Goal: Task Accomplishment & Management: Manage account settings

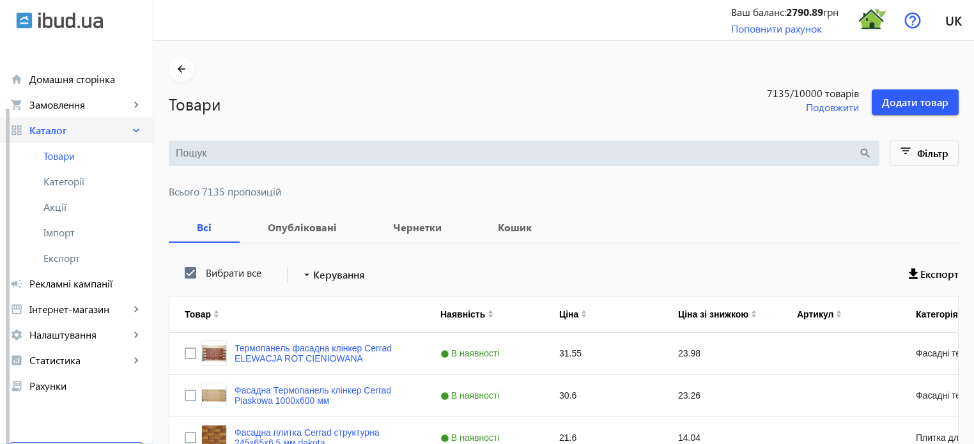
scroll to position [36, 0]
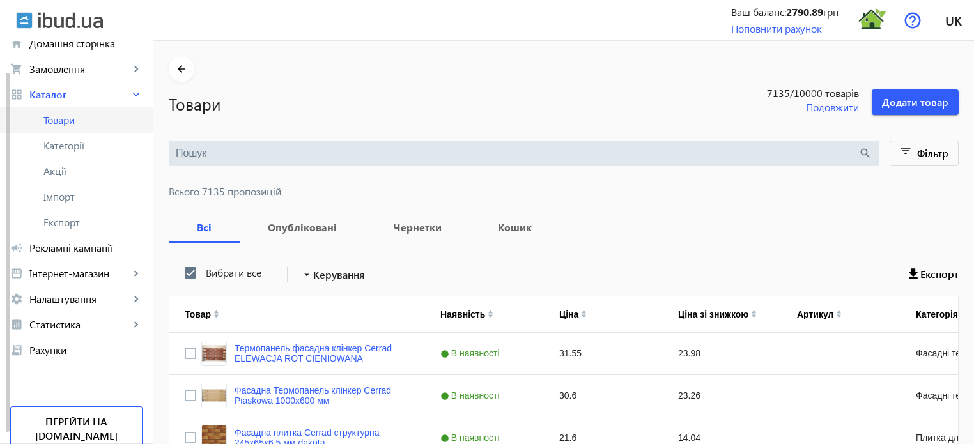
click at [73, 118] on span "Товари" at bounding box center [92, 120] width 99 height 13
click at [201, 152] on input "search" at bounding box center [517, 153] width 682 height 14
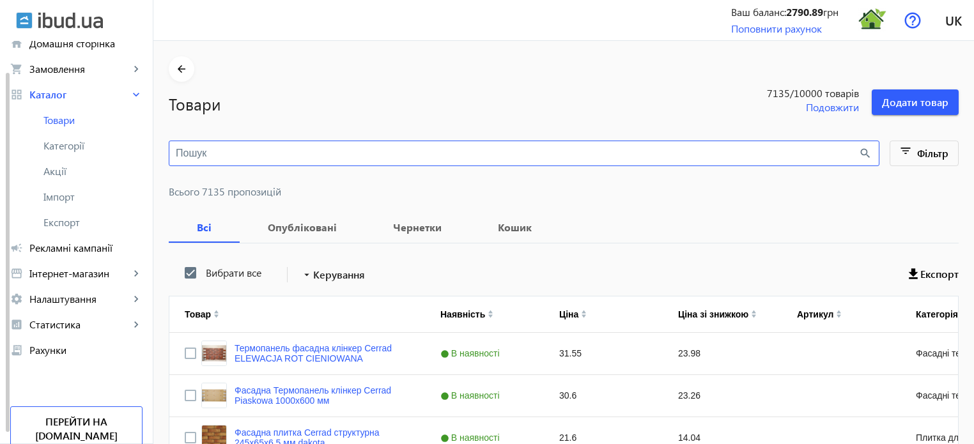
paste input "solano"
type input "solano"
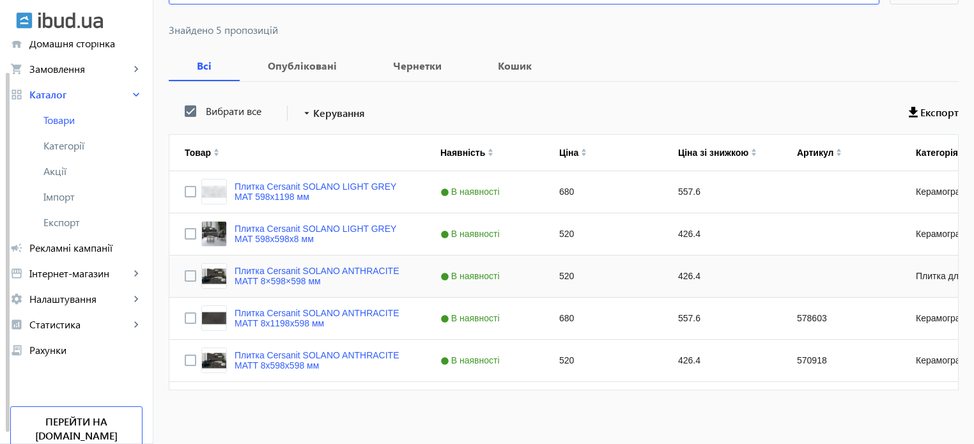
scroll to position [166, 0]
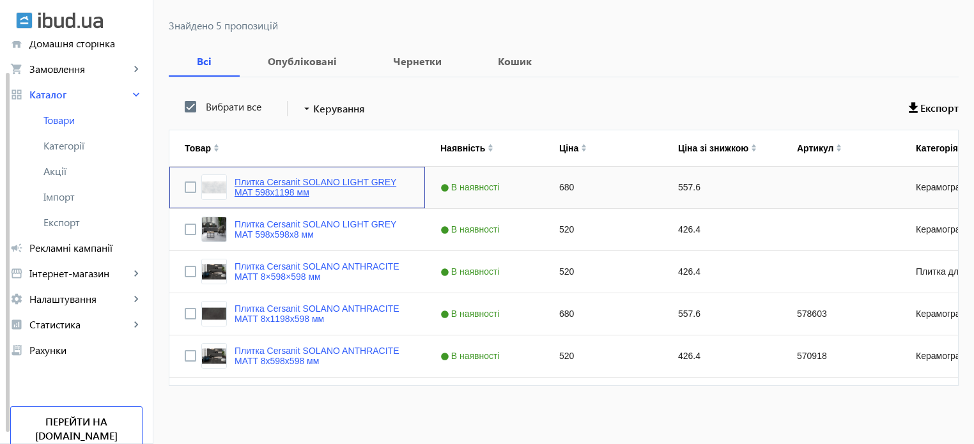
click at [285, 185] on link "Плитка Cersanit SOLANO LIGHT GREY MAT 598х1198 мм" at bounding box center [322, 187] width 175 height 20
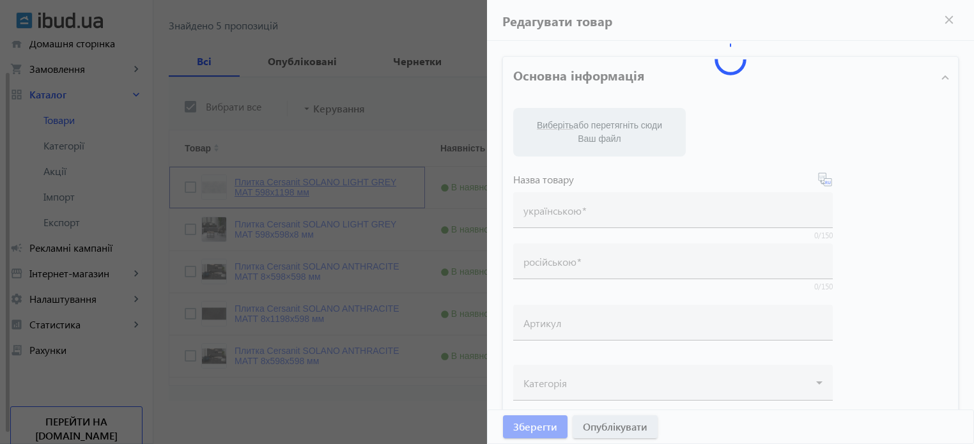
type input "Плитка Cersanit SOLANO LIGHT GREY MAT 598х1198 мм"
type input "680"
type input "10"
type input "1000"
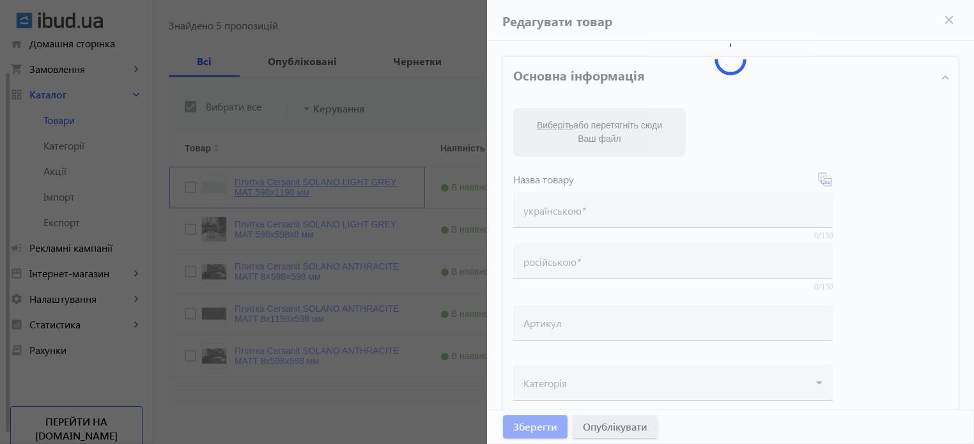
type input "Плитка Cersanit SOLANO LIGHT GREY MAT 598х1198 мм"
type textarea "Плитка Cersanit SOLANO LIGHT GREY MAT 598х1198 мм купити"
type textarea "Плитка Cersanit SOLANO LIGHT GREY MAT 598х1198 мм купить"
type input "Плитка Cersanit SOLANO LIGHT GREY MAT, Плитка Cersanit"
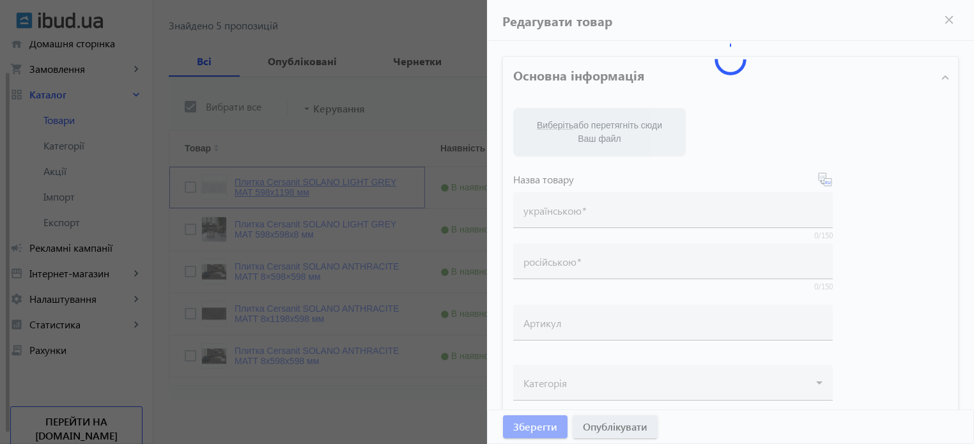
type input "Плитка Cersanit SOLANO LIGHT GREY MAT, Плитка Cersanit"
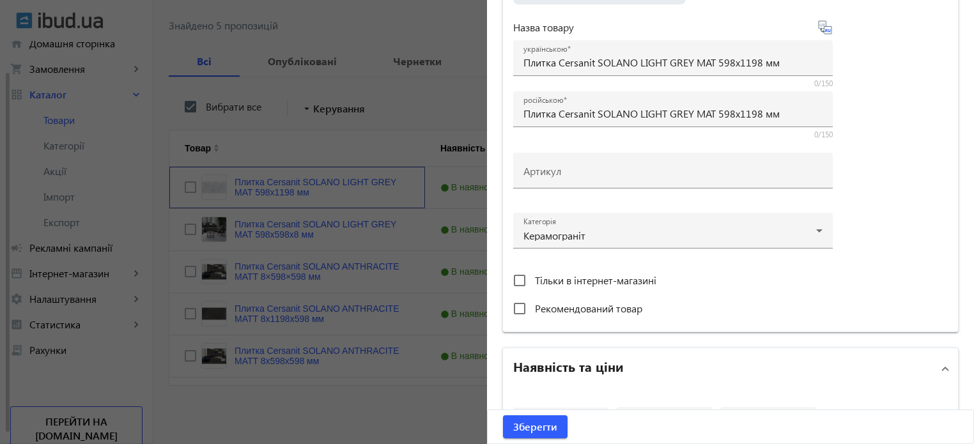
scroll to position [319, 0]
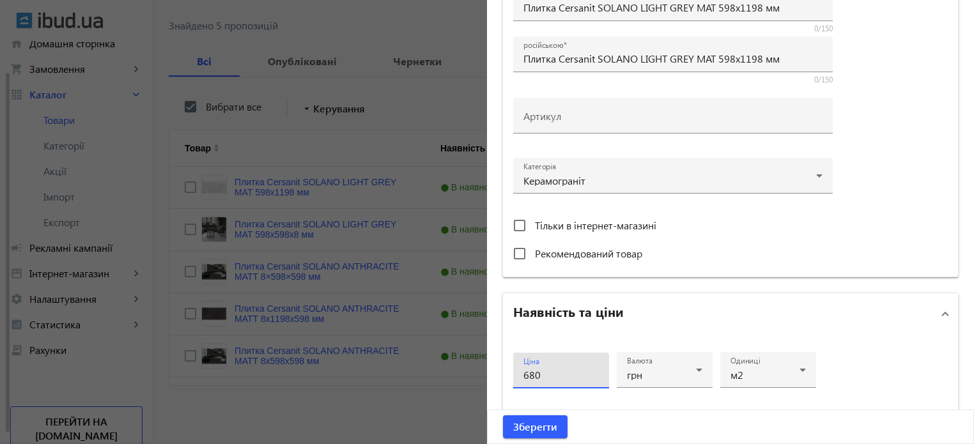
click at [543, 370] on input "680" at bounding box center [560, 374] width 75 height 13
type input "6"
type input "720"
click at [503, 415] on button "Зберегти" at bounding box center [535, 426] width 65 height 23
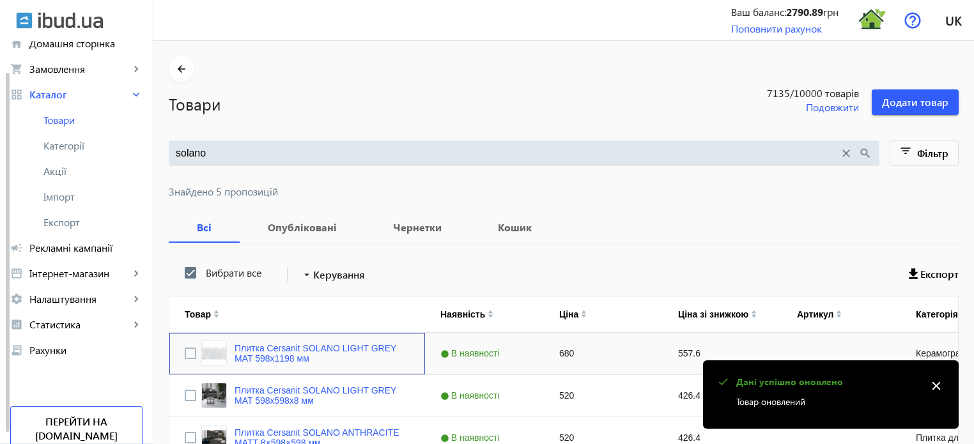
scroll to position [166, 0]
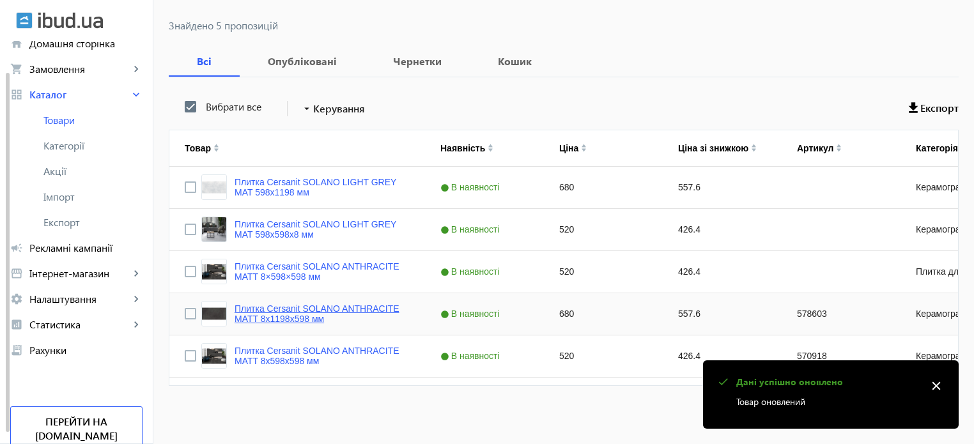
click at [363, 316] on link "Плитка Cersanit SOLANO ANTHRACITE MATT 8х1198х598 мм" at bounding box center [322, 314] width 175 height 20
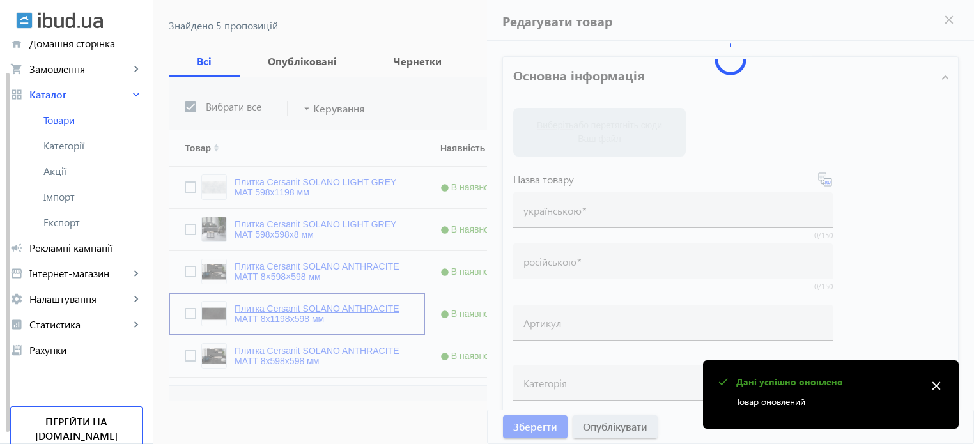
type input "Плитка Cersanit SOLANO ANTHRACITE MATT 8х1198х598 мм"
type input "578603"
type input "680"
type input "5"
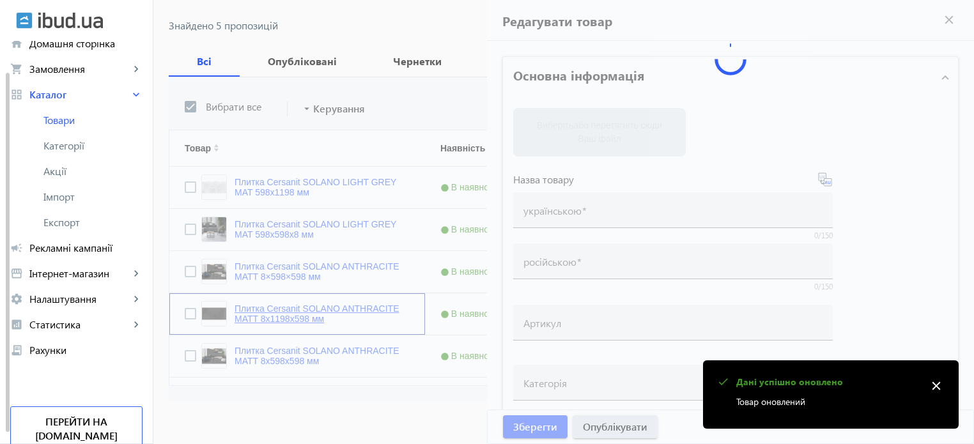
type input "Плитка Cersanit SOLANO ANTHRACITE MATT 8х1198х598 мм"
type textarea "Плитка Cersanit SOLANO ANTHRACITE MATT 8х1198х598 мм купити в компанії Термодом…"
type textarea "Плитка Cersanit SOLANO ANTHRACITE MATT 8х1198х598 мм купить в компании Термодом…"
type input "плитка, плитка для дому, керамограніт, керамогранітна плитка, плитка для підлог…"
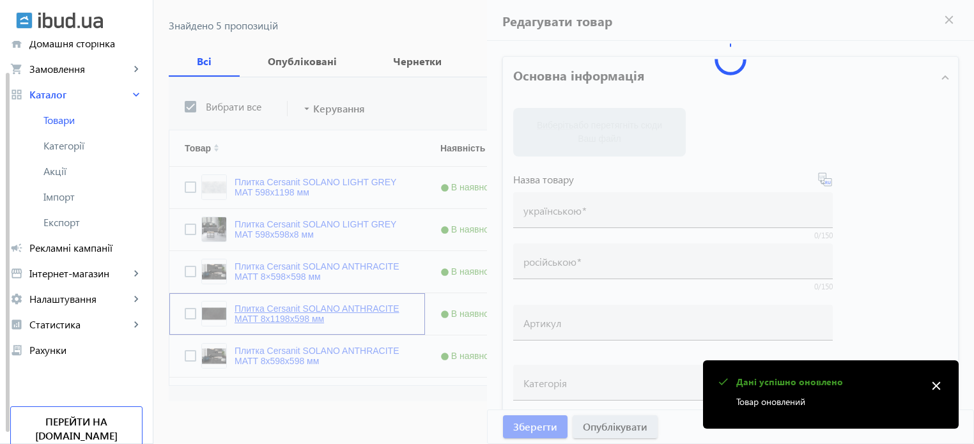
type input "плитка, плитка для дома, керамогранит, керамогранитная плитка, напольная плитка…"
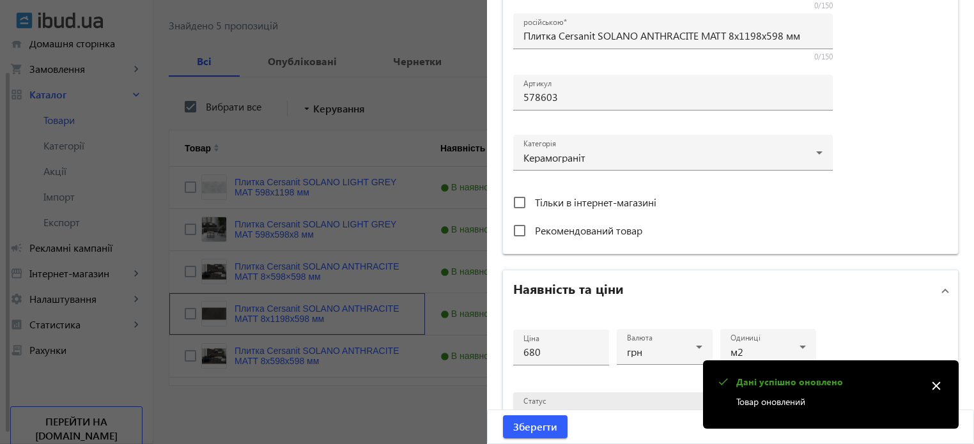
scroll to position [432, 0]
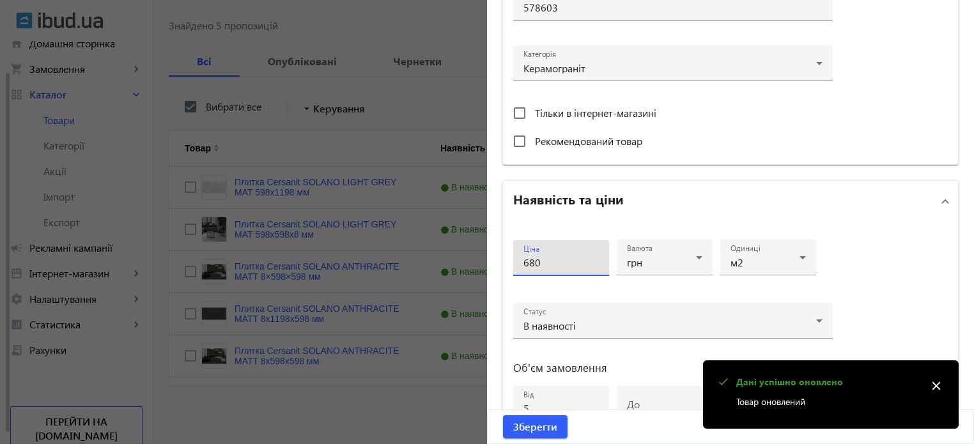
click at [562, 265] on input "680" at bounding box center [560, 262] width 75 height 13
type input "6"
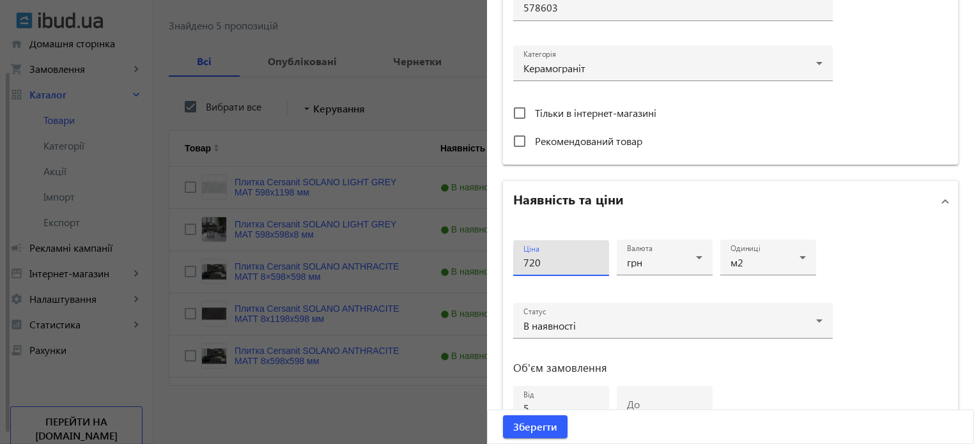
type input "720"
click at [503, 415] on button "Зберегти" at bounding box center [535, 426] width 65 height 23
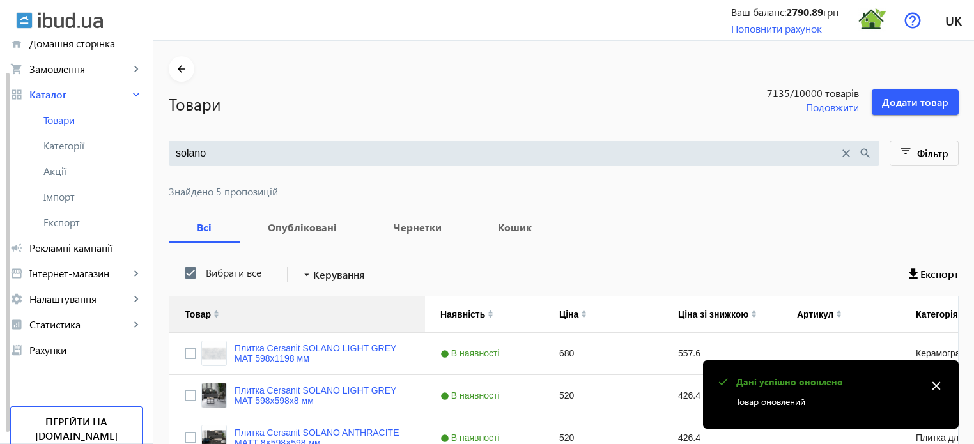
scroll to position [166, 0]
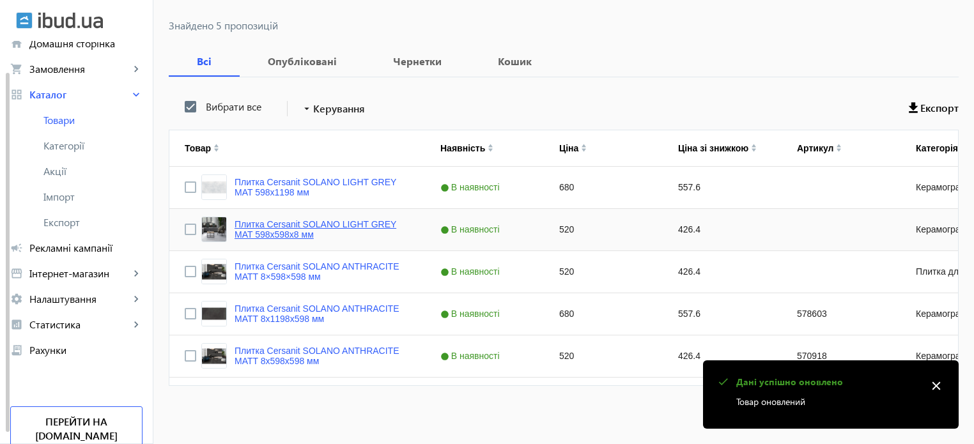
click at [293, 220] on link "Плитка Cersanit SOLANO LIGHT GREY MAT 598х598х8 мм" at bounding box center [322, 229] width 175 height 20
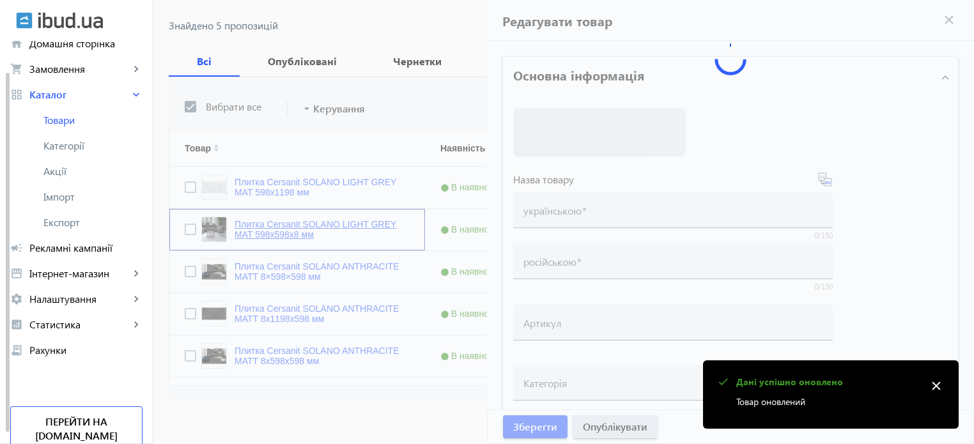
type input "Плитка Cersanit SOLANO LIGHT GREY MAT 598х598х8 мм"
type input "520"
type input "10"
type input "1000"
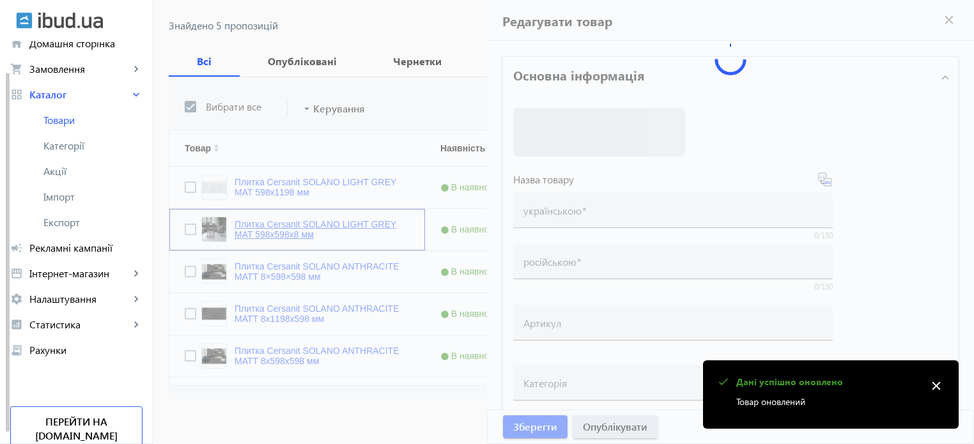
type input "Плитка Cersanit SOLANO LIGHT GREY MAT 598х598 мм"
type textarea "Плитка Cersanit SOLANO LIGHT GREY MAT 598х598 мм купити"
type textarea "Плитка Cersanit SOLANO LIGHT GREY MAT 598х598 мм купить"
type input "плитка cersanit solano light grey, плитка сersanit, cersanit solano"
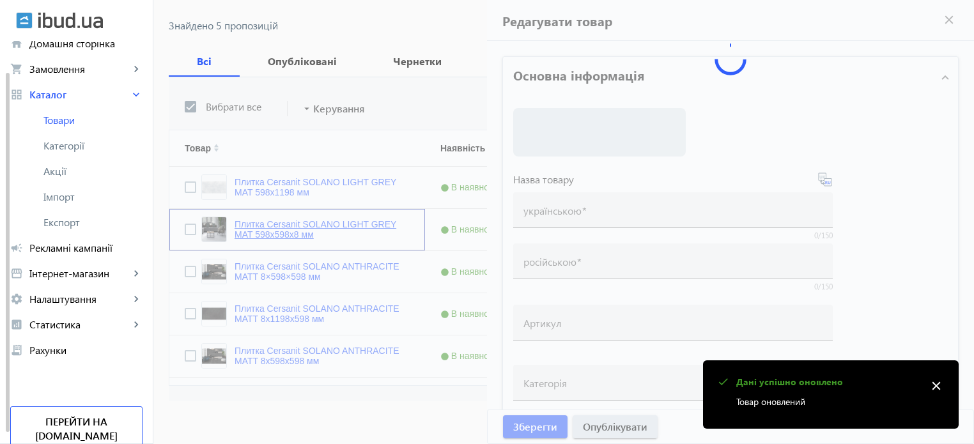
type input "плитка cersanit solano light grey , плитка сersanit, cersanit solano"
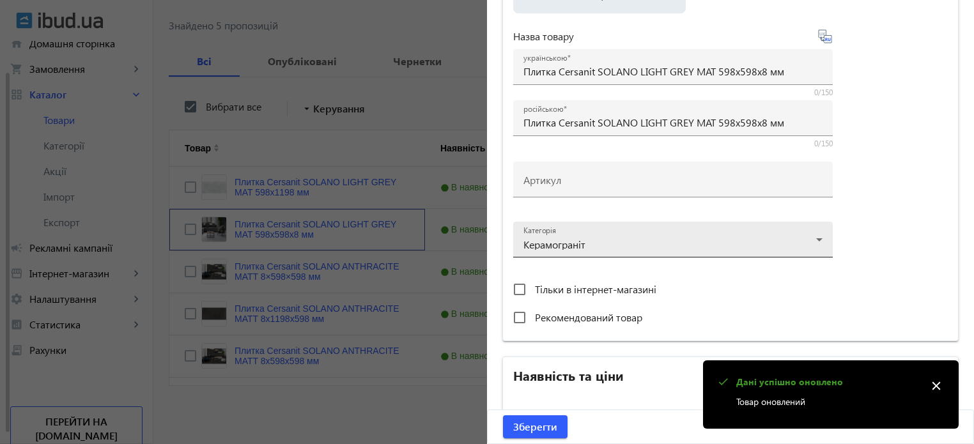
scroll to position [383, 0]
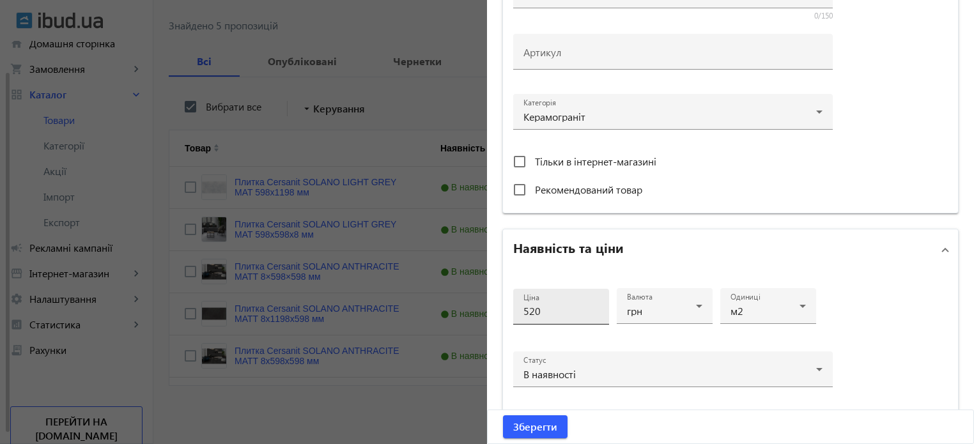
click at [544, 309] on input "520" at bounding box center [560, 310] width 75 height 13
type input "5"
type input "570"
click at [503, 415] on button "Зберегти" at bounding box center [535, 426] width 65 height 23
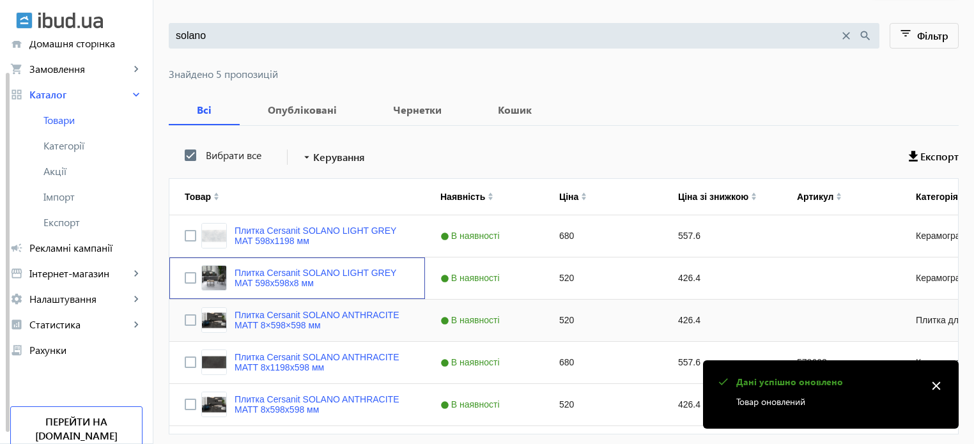
scroll to position [166, 0]
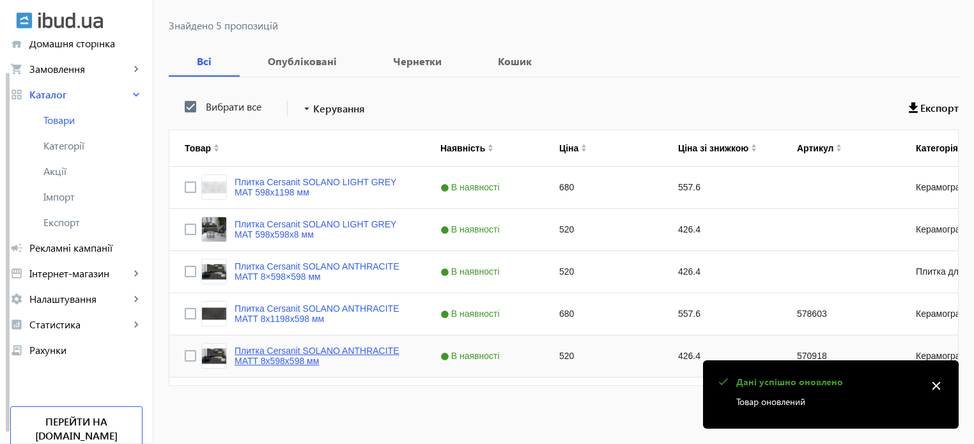
click at [327, 349] on link "Плитка Cersanit SOLANO ANTHRACITE MATT 8х598х598 мм" at bounding box center [322, 356] width 175 height 20
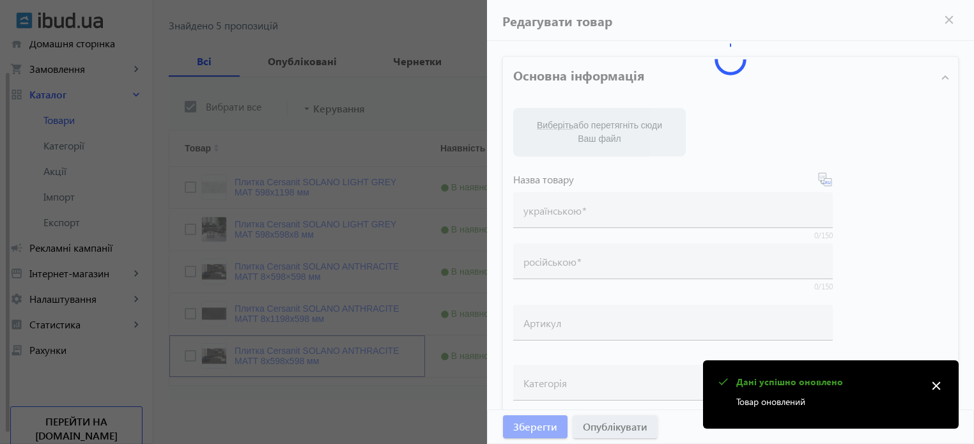
type input "Плитка Cersanit SOLANO ANTHRACITE MATT 8х598х598 мм"
type input "570918"
type input "520"
type input "1"
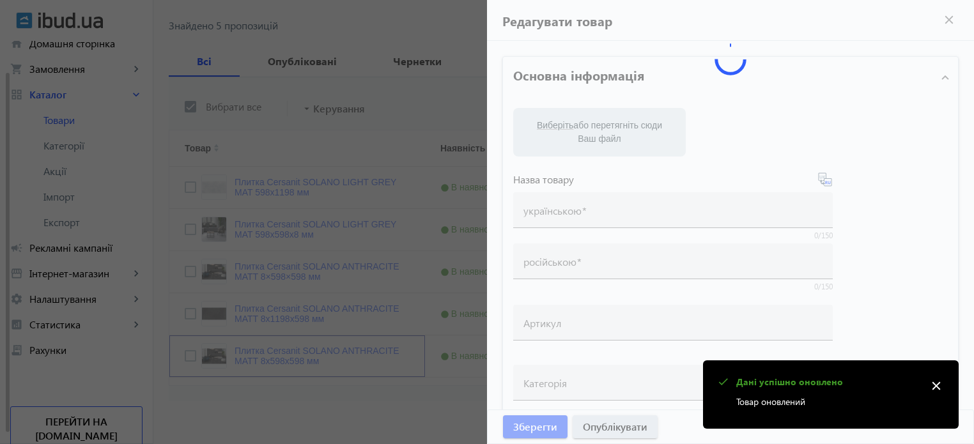
type input "Плитка Cersanit SOLANO ANTHRACITE MATT 8х598х598 мм"
type textarea "Плитка Cersanit SOLANO ANTHRACITE MATT 8х598х598 мм купити в компанії Термодом …"
type textarea "Плитка Cersanit SOLANO ANTHRACITE MATT 8х598х598 мм купить в компании Термодом …"
type input "плитка cersanit, плитка для дому, керамограніт, керамогранітна плитка, плитка д…"
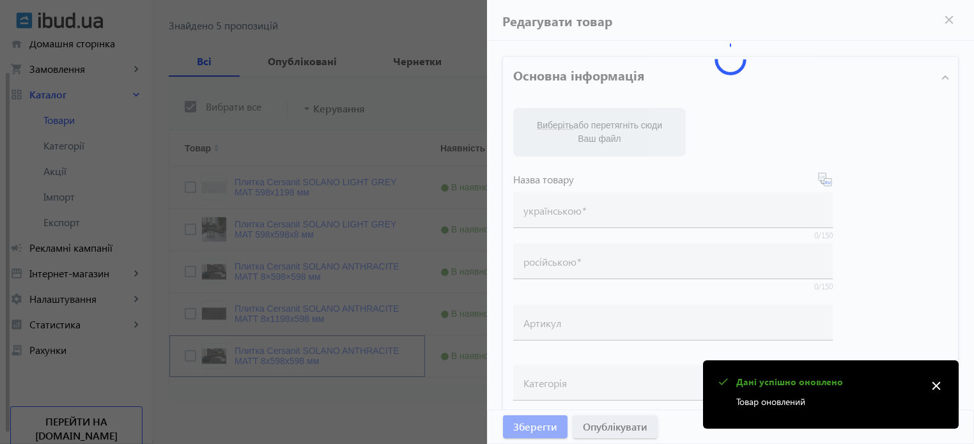
type input "плитка, плитка для дома, керамогранит, керамогранитная плитка, напольная плитка…"
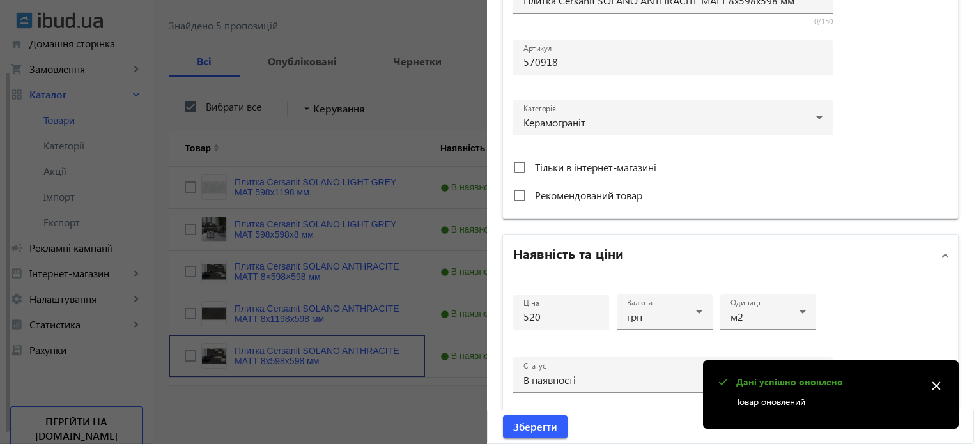
scroll to position [432, 0]
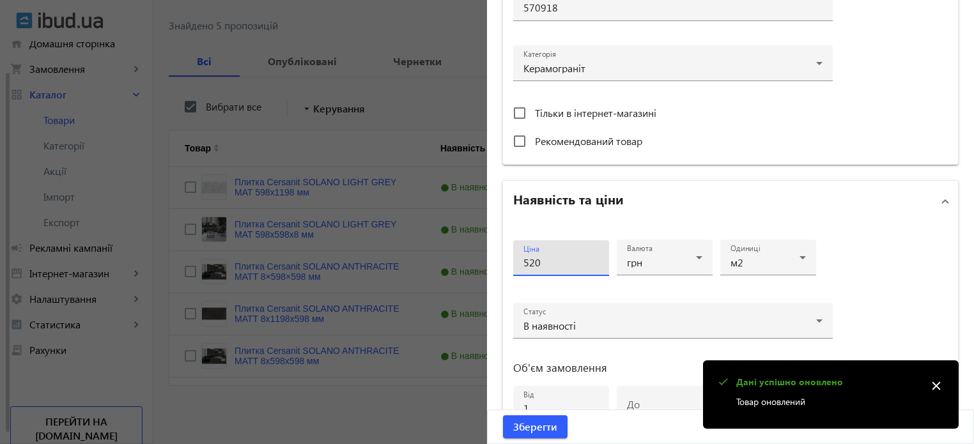
click at [541, 267] on input "520" at bounding box center [560, 262] width 75 height 13
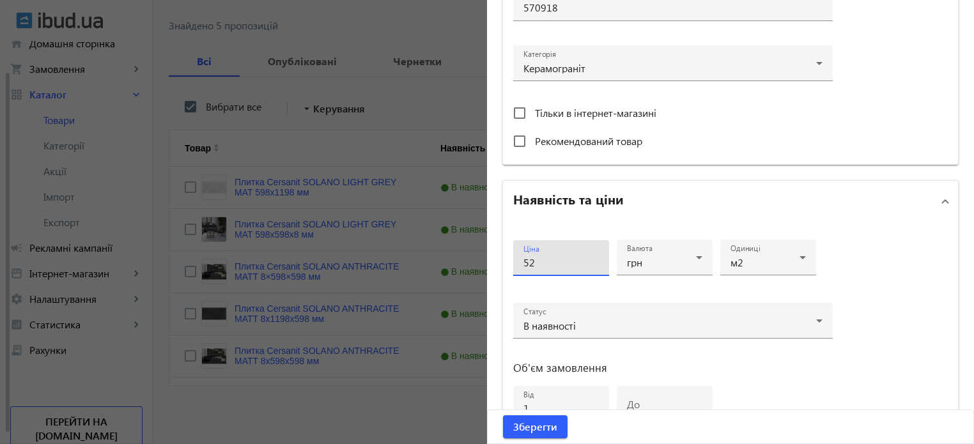
type input "5"
type input "580"
click at [503, 415] on button "Зберегти" at bounding box center [535, 426] width 65 height 23
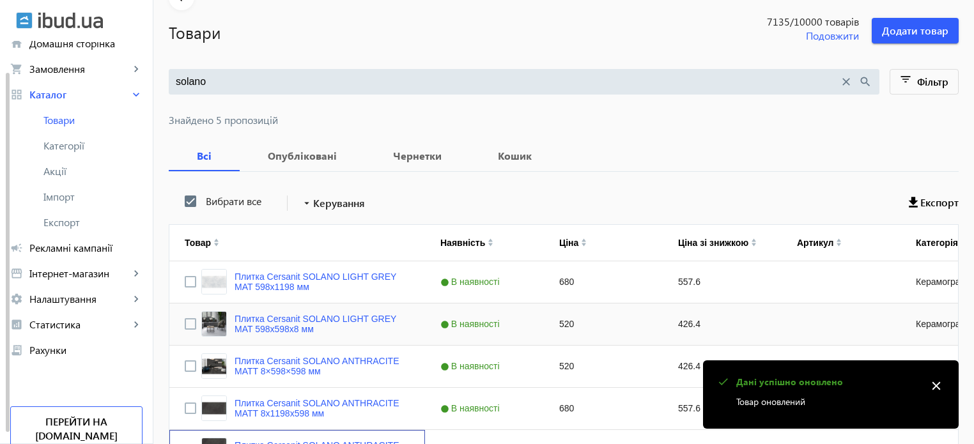
scroll to position [166, 0]
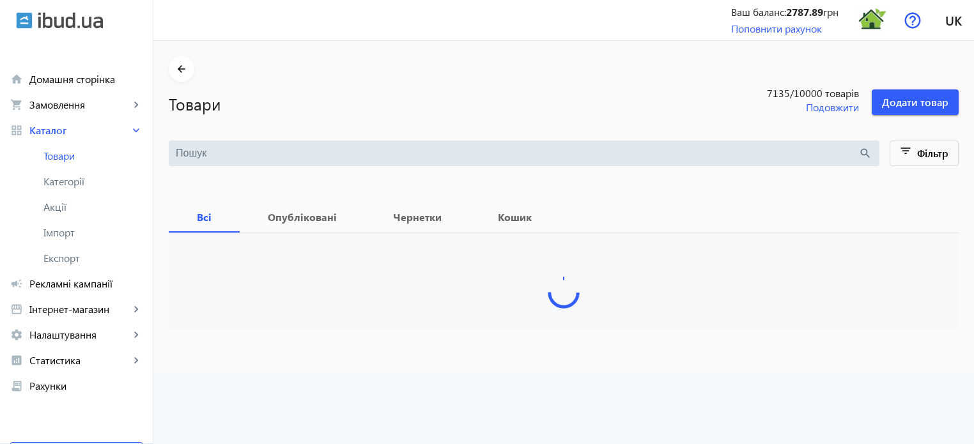
type input "solano"
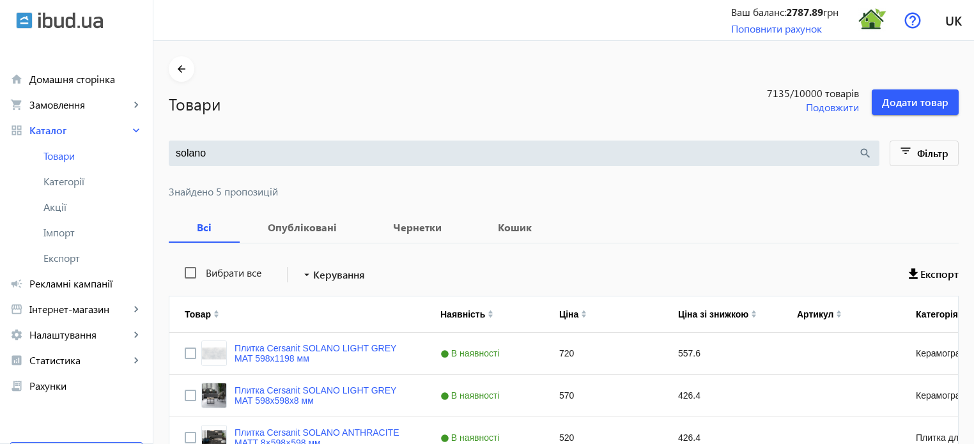
scroll to position [166, 0]
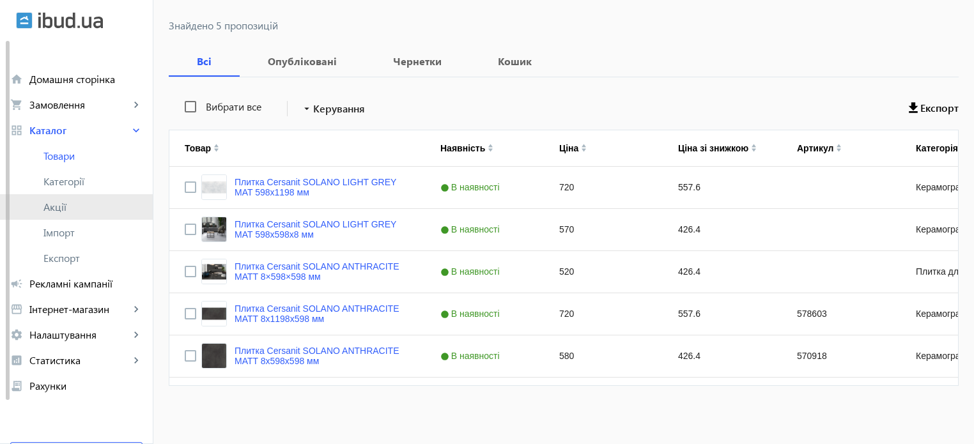
click at [80, 204] on span "Акції" at bounding box center [92, 207] width 99 height 13
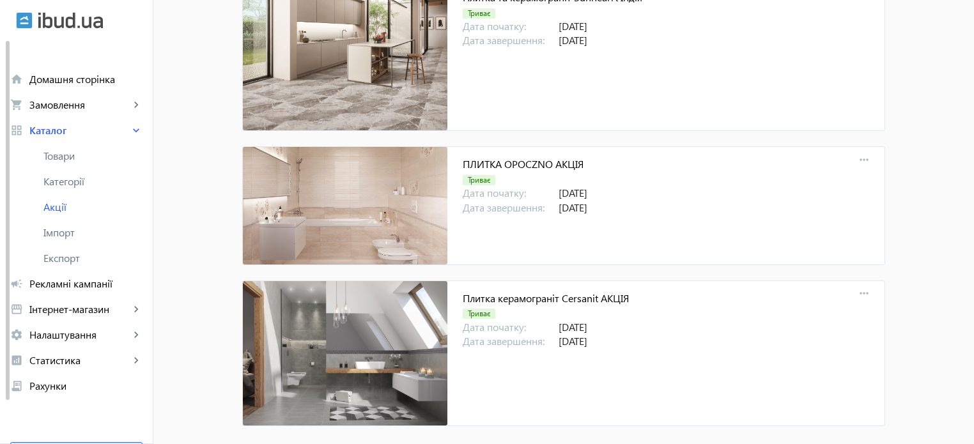
scroll to position [2659, 0]
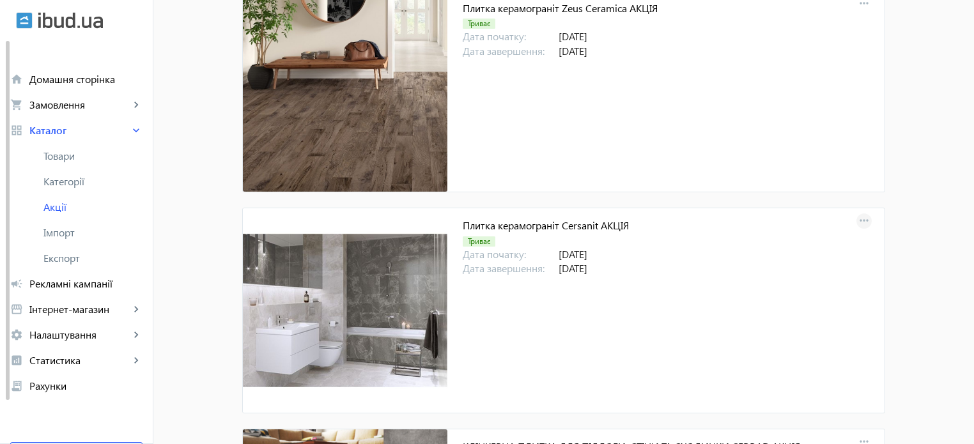
click at [860, 212] on mat-icon "more_horiz" at bounding box center [864, 221] width 18 height 18
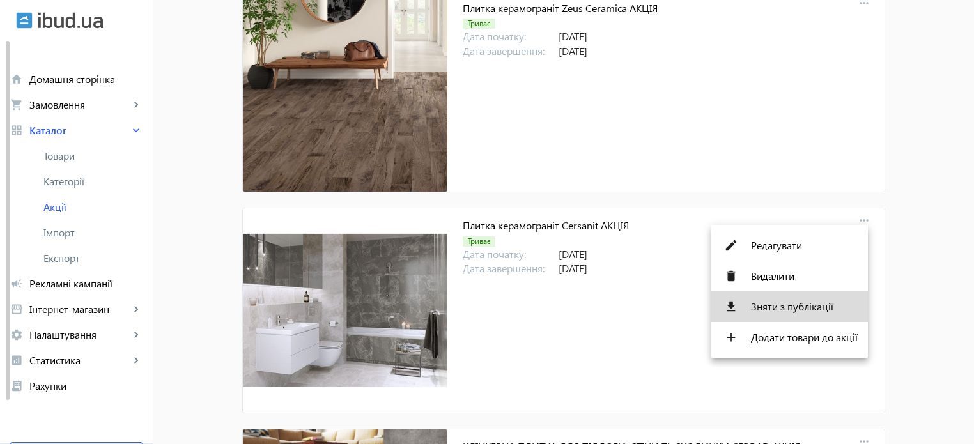
click at [804, 311] on span "Зняти з публікації" at bounding box center [804, 307] width 107 height 10
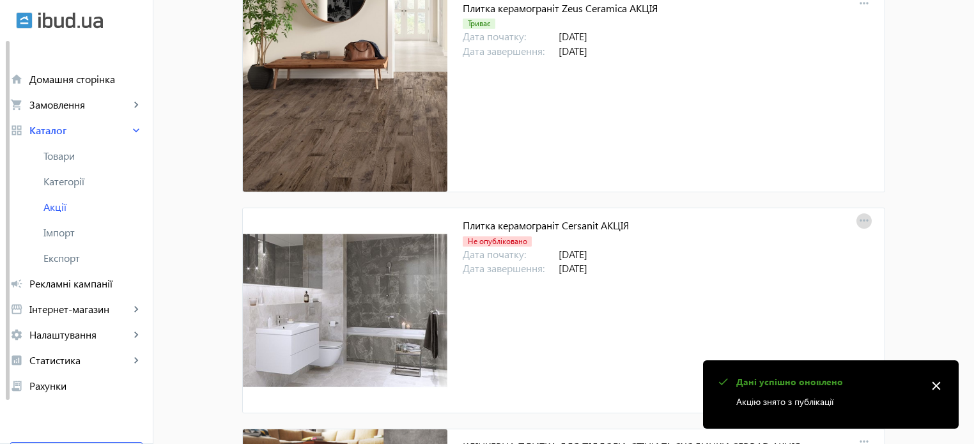
click at [861, 218] on mat-icon "more_horiz" at bounding box center [864, 221] width 18 height 18
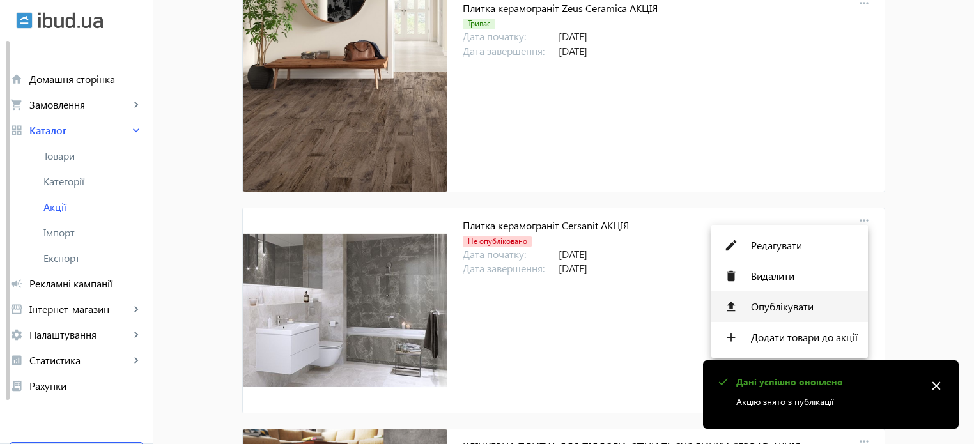
click at [795, 308] on span "Опублікувати" at bounding box center [804, 307] width 107 height 10
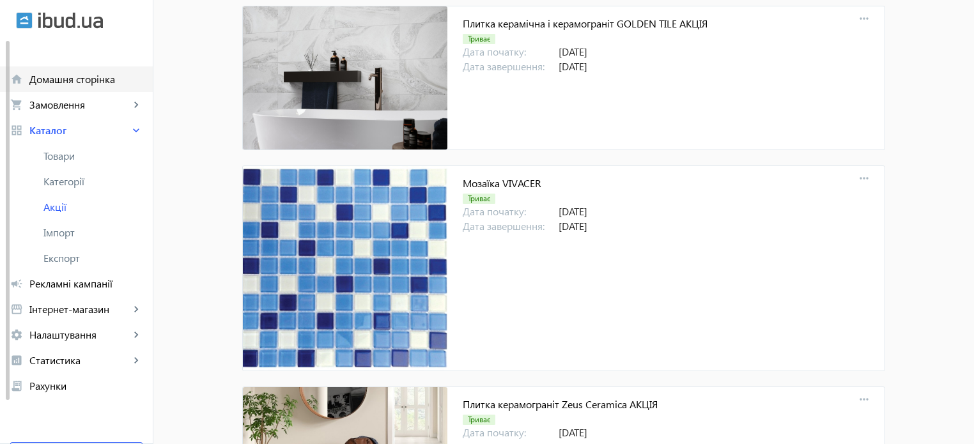
scroll to position [2148, 0]
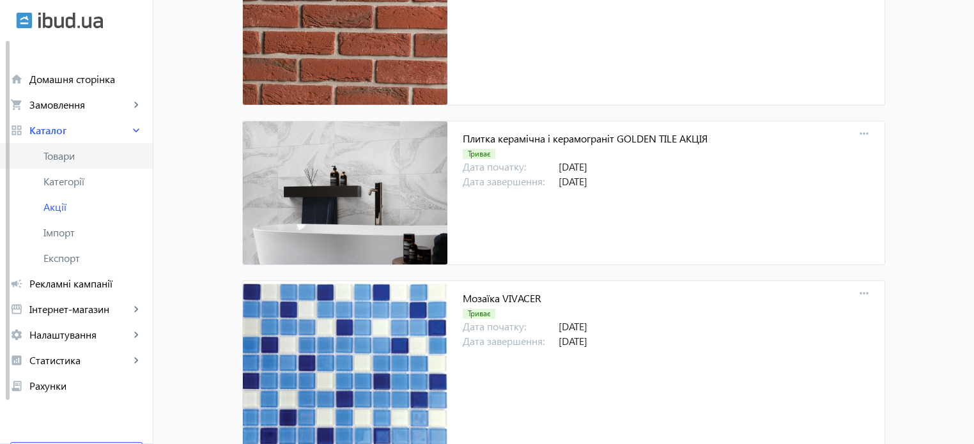
click at [66, 153] on span "Товари" at bounding box center [92, 156] width 99 height 13
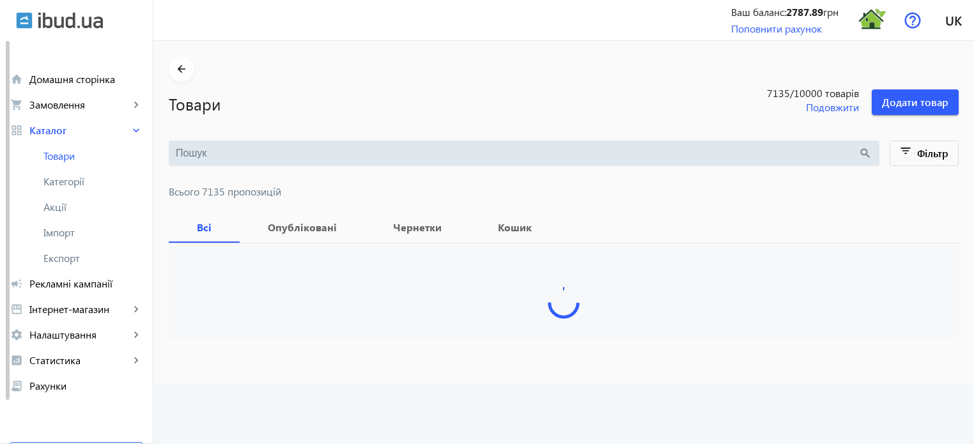
click at [199, 153] on input "search" at bounding box center [517, 153] width 682 height 14
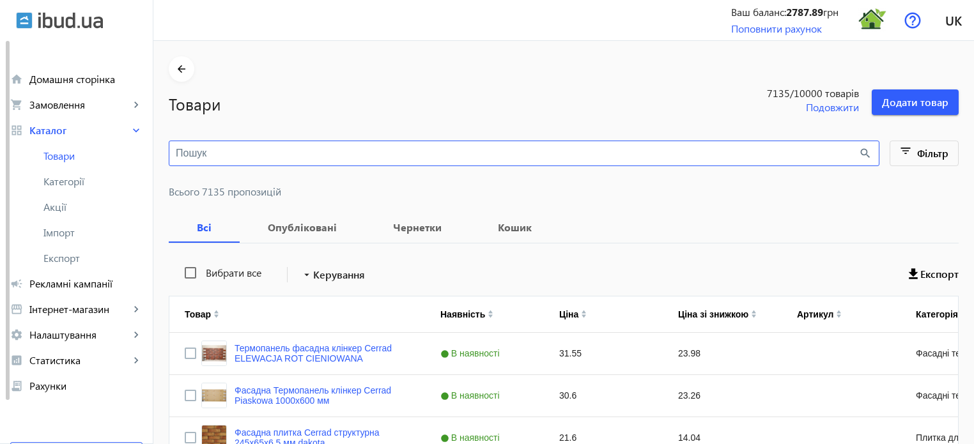
paste input "solano"
type input "solano"
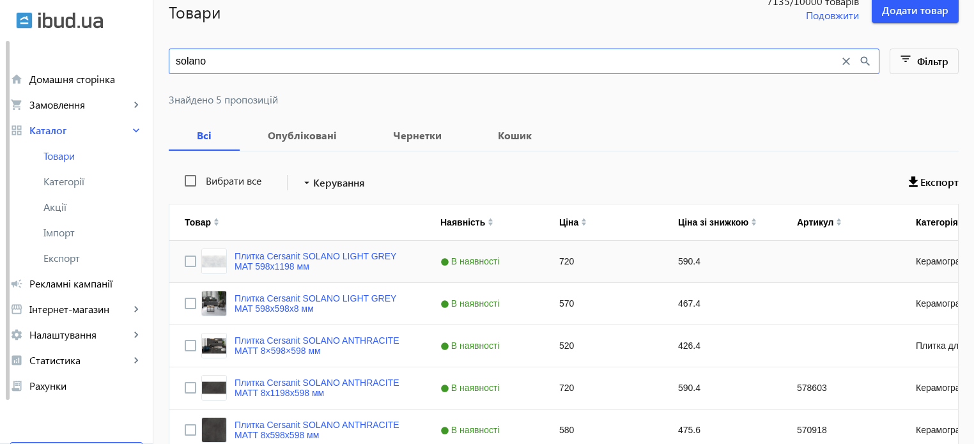
scroll to position [166, 0]
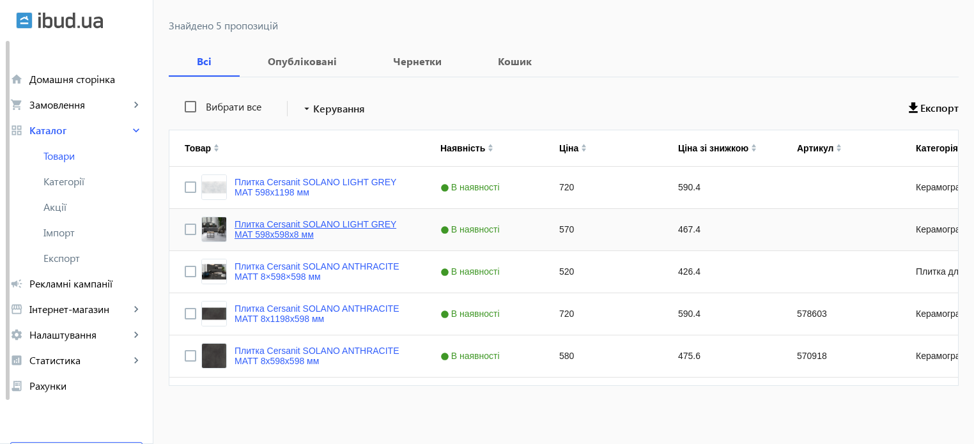
click at [296, 227] on link "Плитка Cersanit SOLANO LIGHT GREY MAT 598х598х8 мм" at bounding box center [322, 229] width 175 height 20
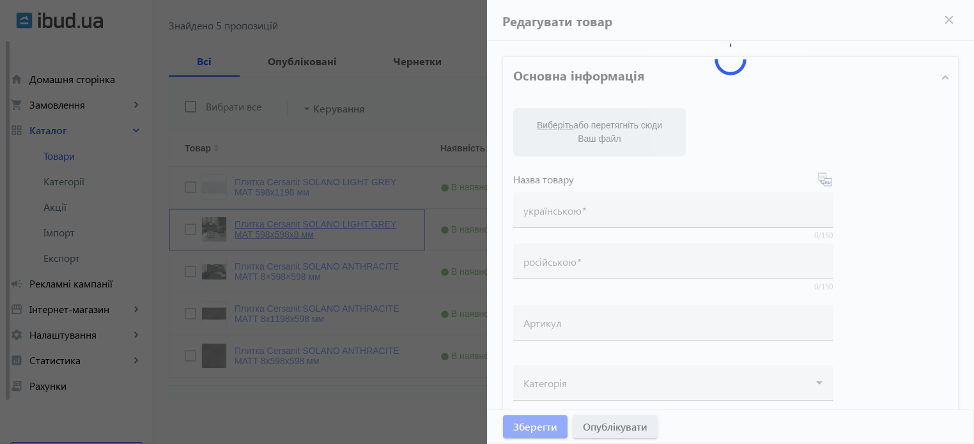
type input "Плитка Cersanit SOLANO LIGHT GREY MAT 598х598х8 мм"
type input "570"
type input "10"
type input "1000"
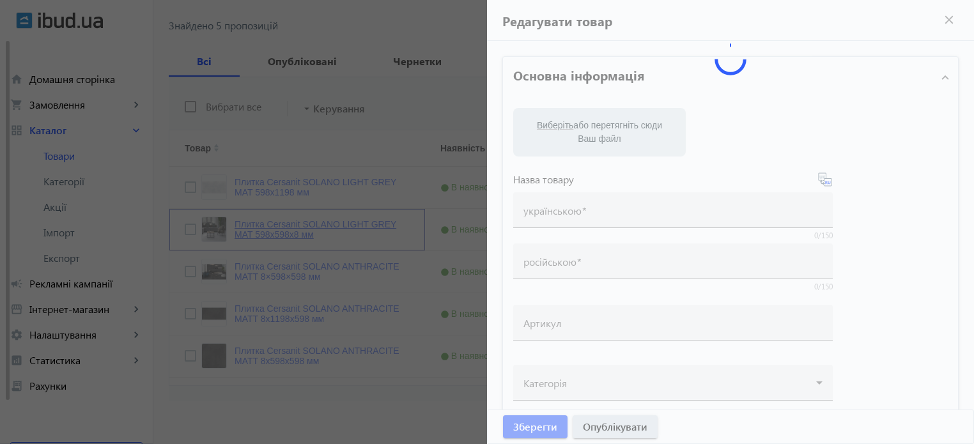
type input "Плитка Cersanit SOLANO LIGHT GREY MAT 598х598 мм"
type textarea "Плитка Cersanit SOLANO LIGHT GREY MAT 598х598 мм купити"
type textarea "Плитка Cersanit SOLANO LIGHT GREY MAT 598х598 мм купить"
type input "плитка cersanit solano light grey, плитка сersanit, cersanit solano"
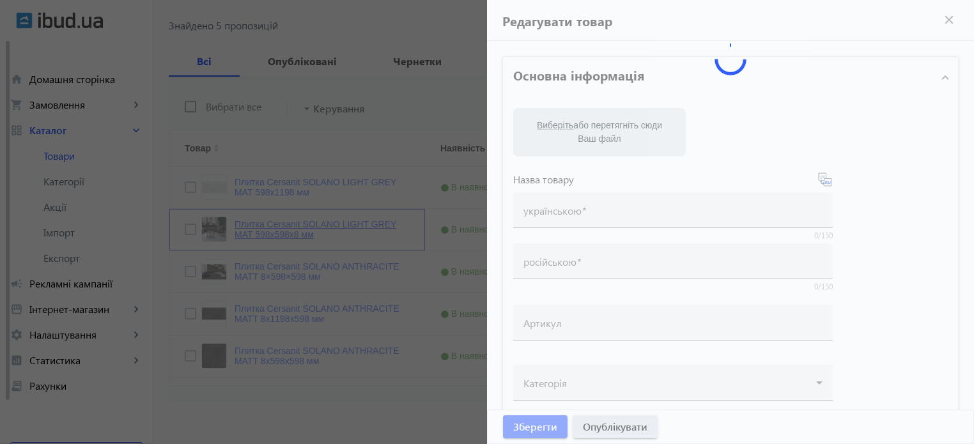
type input "плитка cersanit solano light grey , плитка сersanit, cersanit solano"
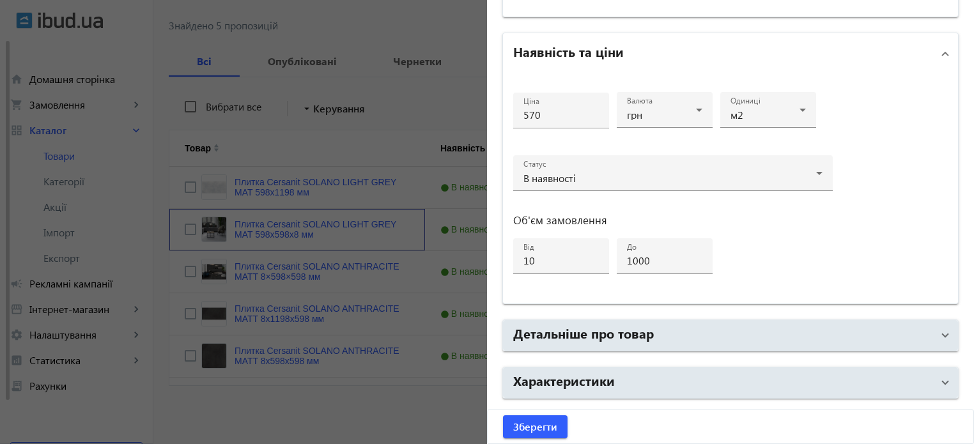
scroll to position [619, 0]
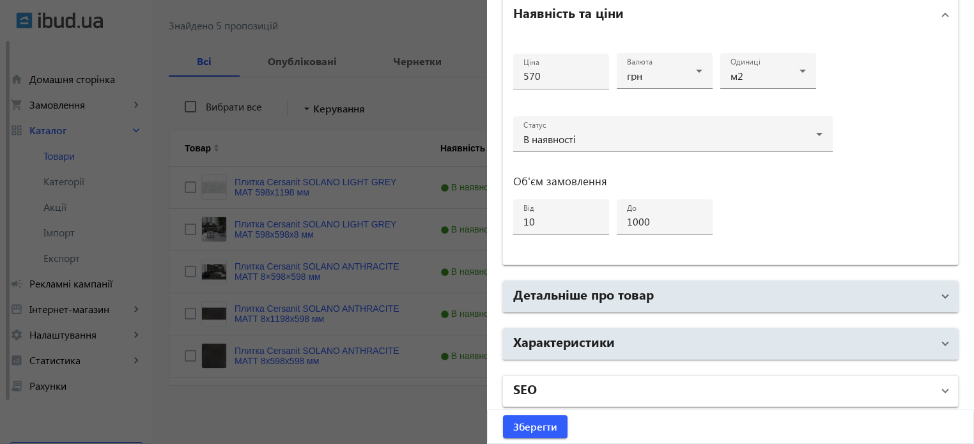
click at [556, 401] on mat-expansion-panel-header "SEO" at bounding box center [730, 391] width 455 height 31
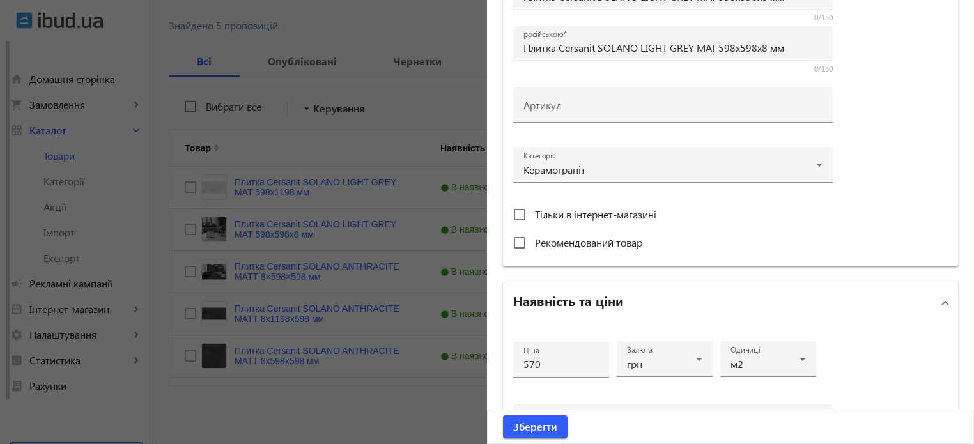
scroll to position [170, 0]
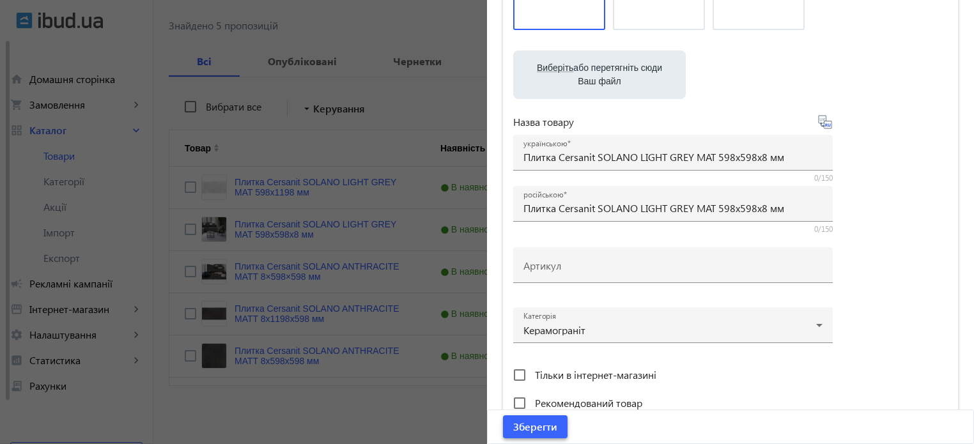
click at [549, 426] on span "Зберегти" at bounding box center [535, 427] width 44 height 14
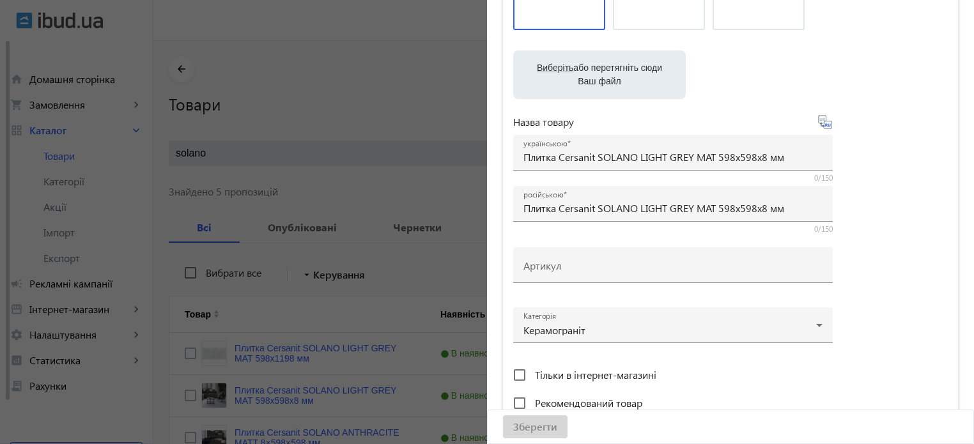
scroll to position [0, 0]
